Goal: Navigation & Orientation: Find specific page/section

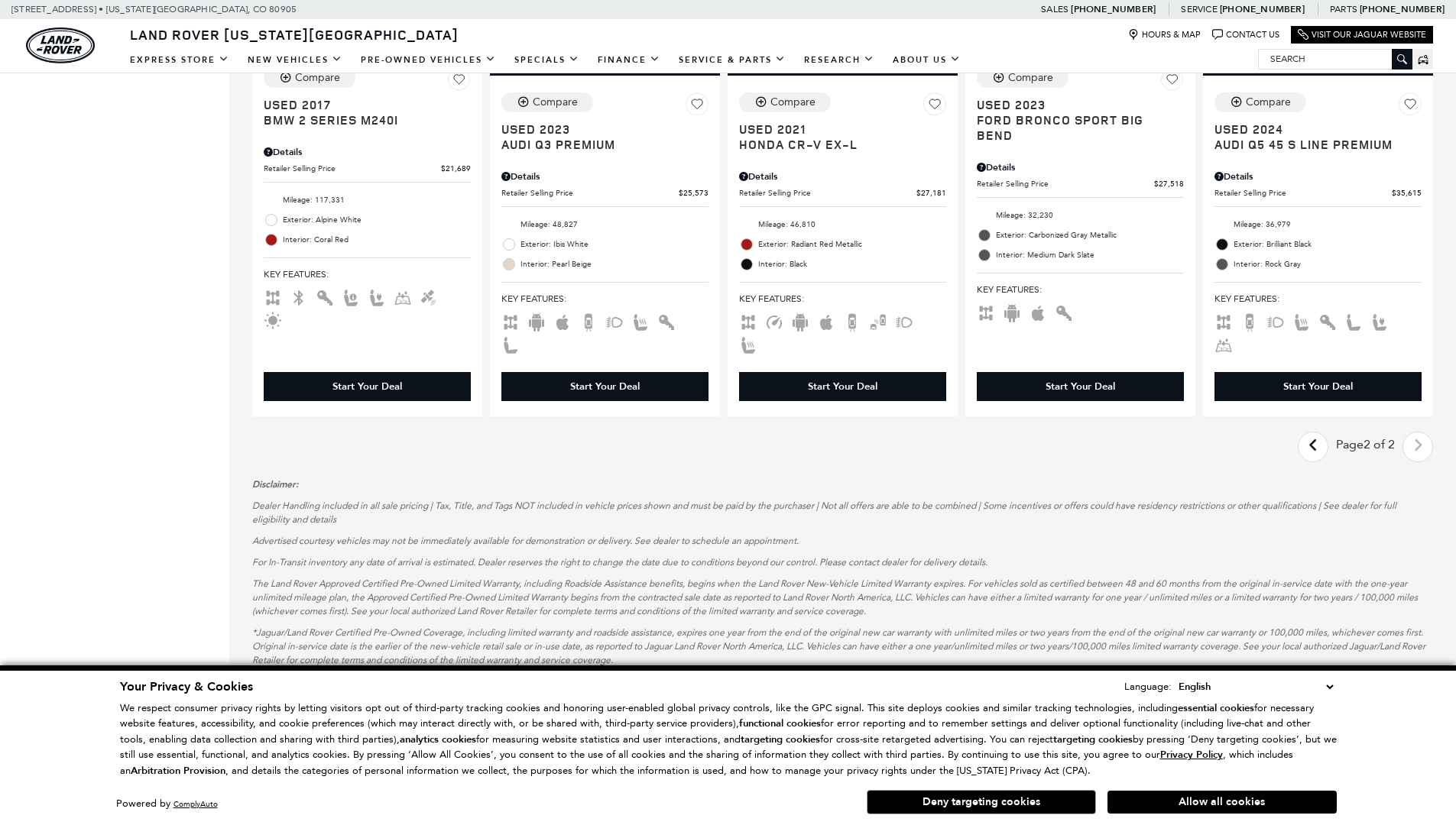
scroll to position [0, 2]
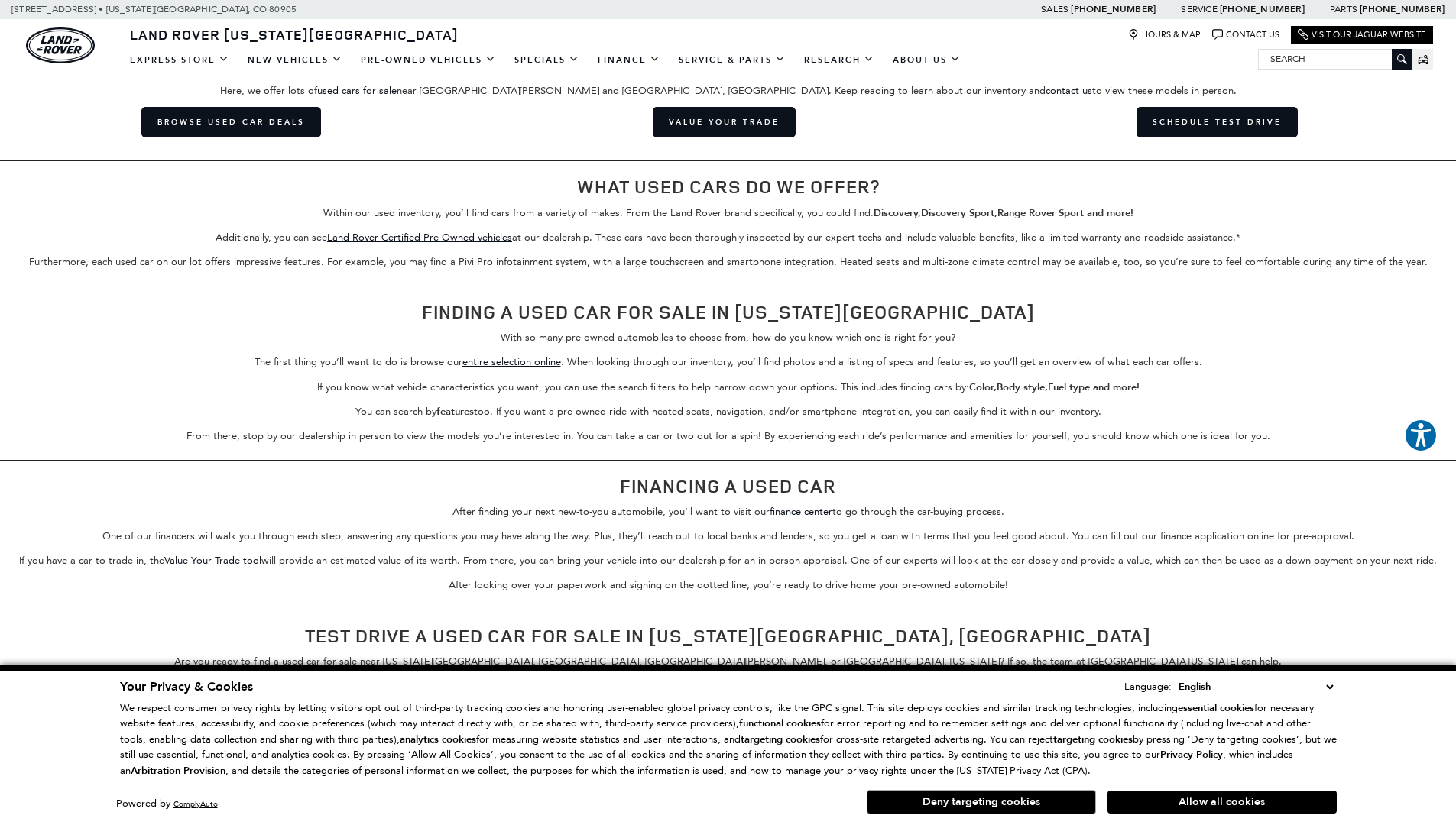
scroll to position [2377, 0]
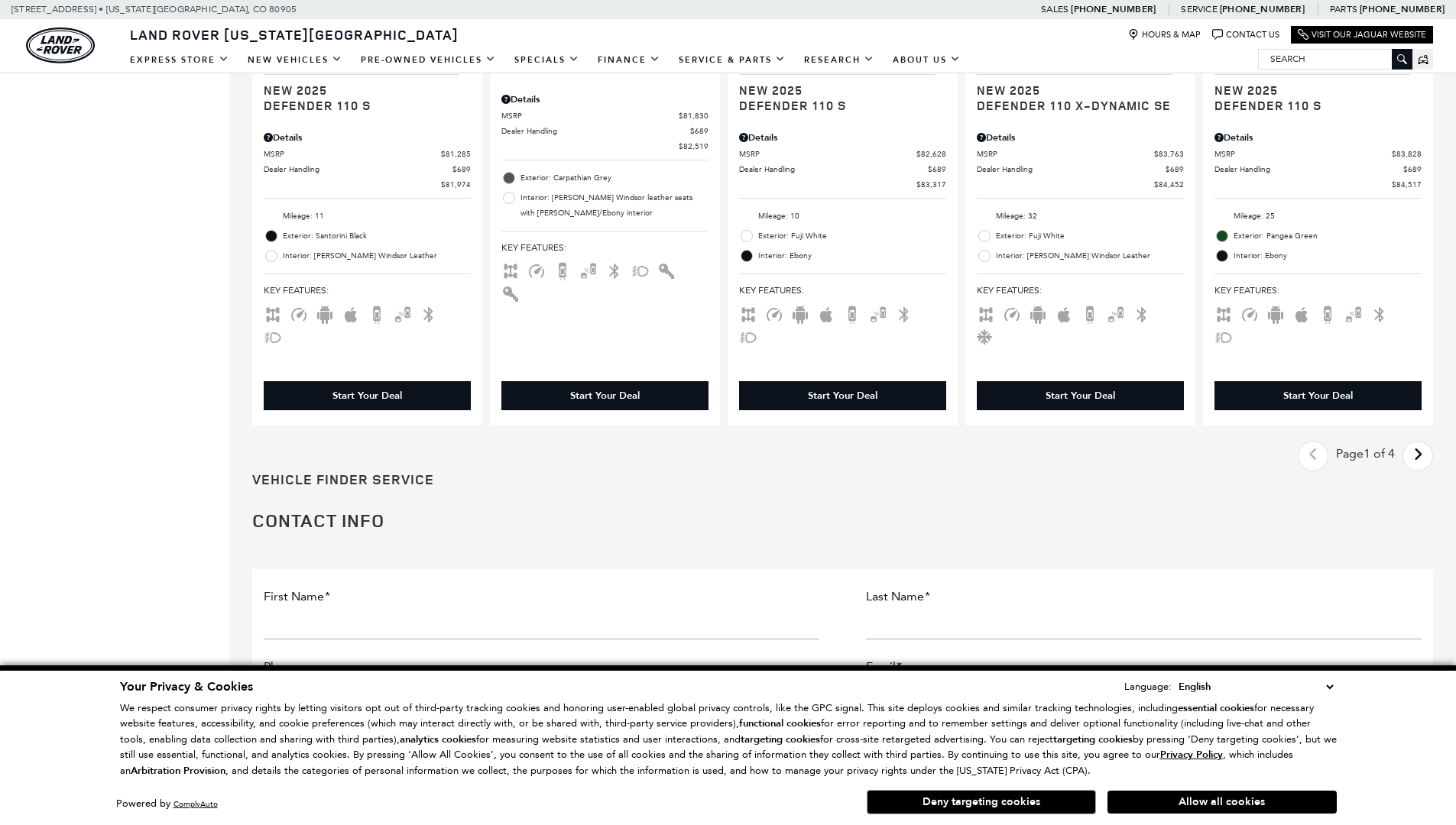
scroll to position [0, 2]
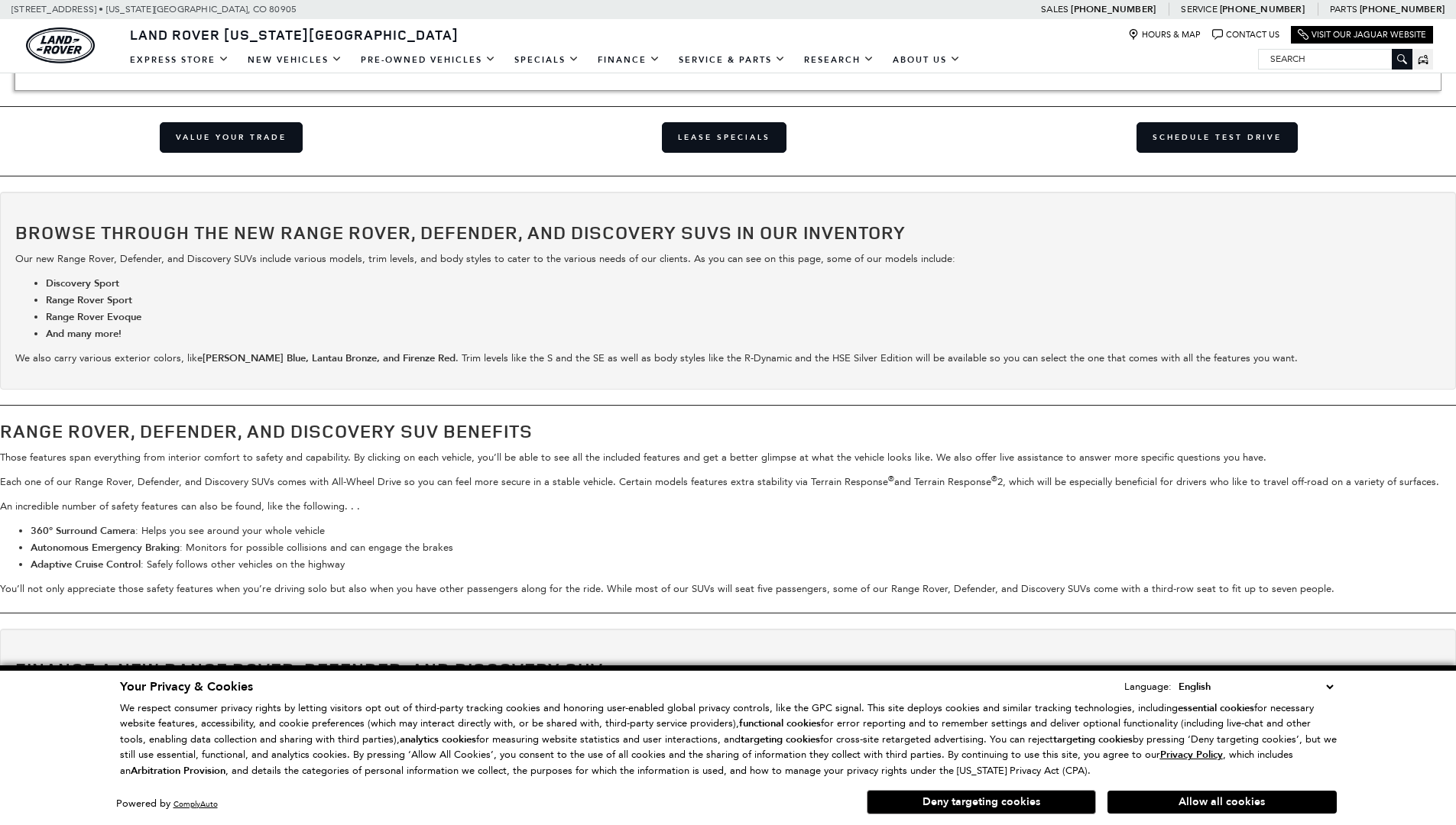
scroll to position [2559, 0]
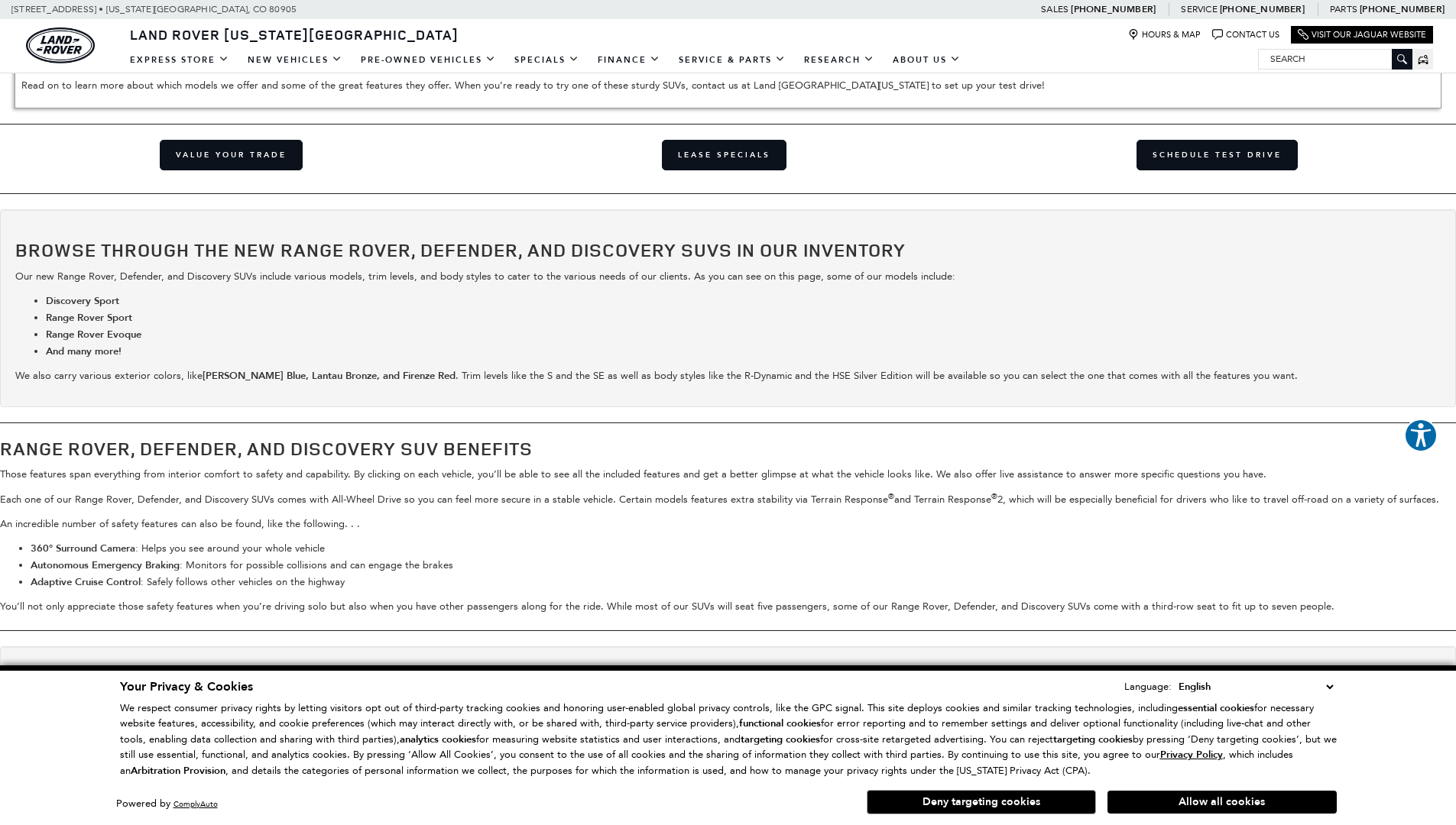
scroll to position [2640, 0]
